Goal: Navigation & Orientation: Go to known website

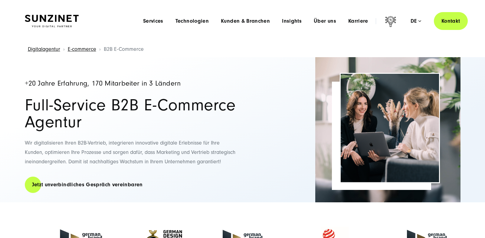
click at [69, 20] on img at bounding box center [52, 21] width 54 height 13
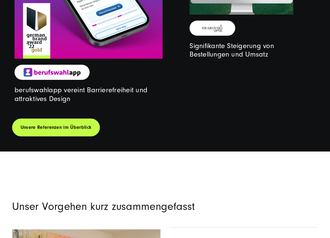
scroll to position [1845, 0]
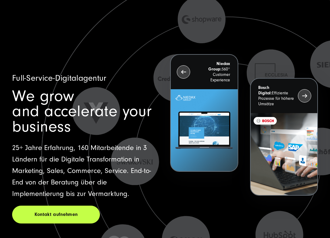
scroll to position [1845, 0]
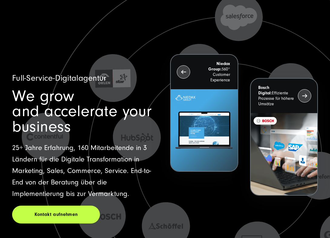
scroll to position [1845, 0]
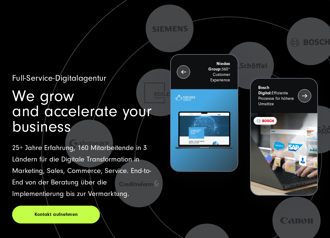
scroll to position [1845, 0]
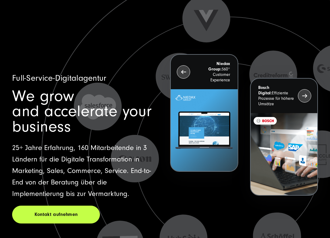
scroll to position [1845, 0]
